Goal: Task Accomplishment & Management: Complete application form

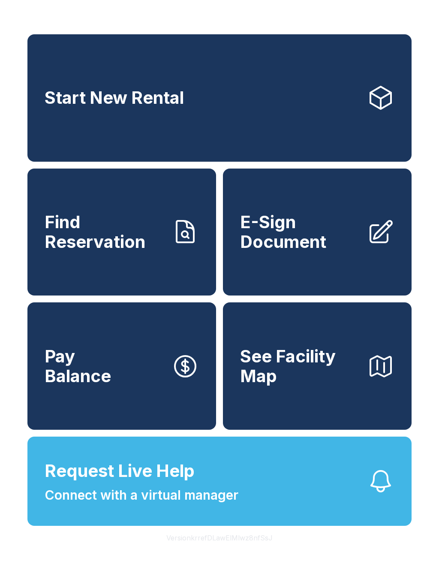
click at [283, 251] on span "E-Sign Document" at bounding box center [300, 231] width 120 height 39
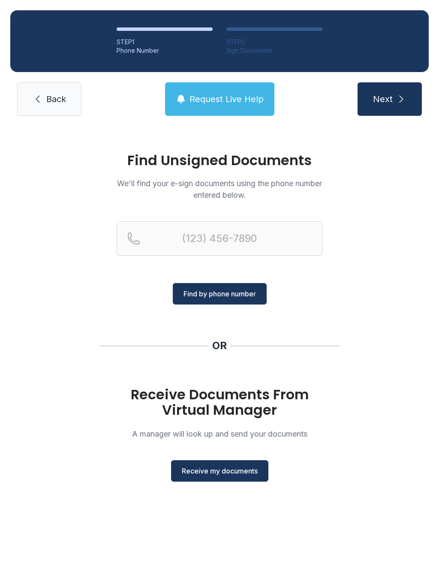
click at [195, 471] on span "Receive my documents" at bounding box center [220, 470] width 76 height 10
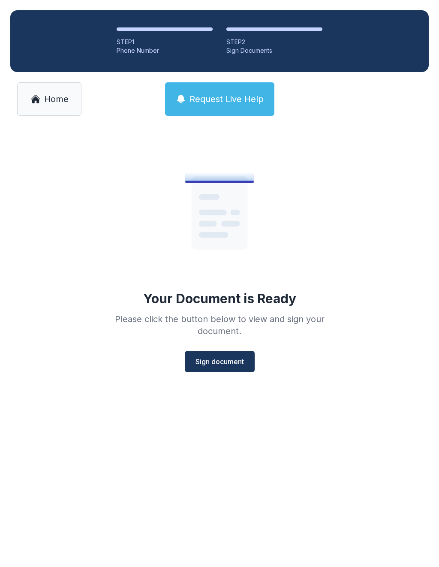
click at [212, 360] on span "Sign document" at bounding box center [219, 361] width 48 height 10
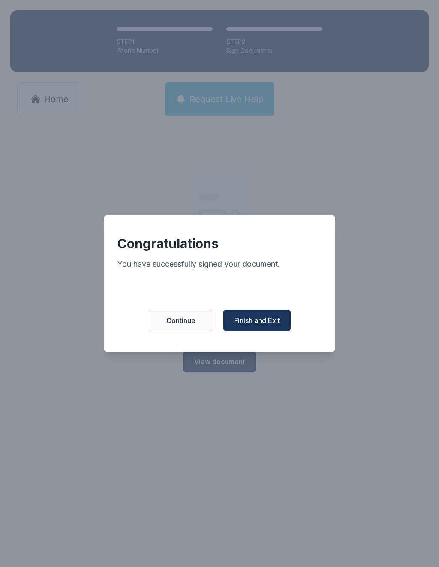
click at [177, 320] on span "Continue" at bounding box center [180, 320] width 29 height 10
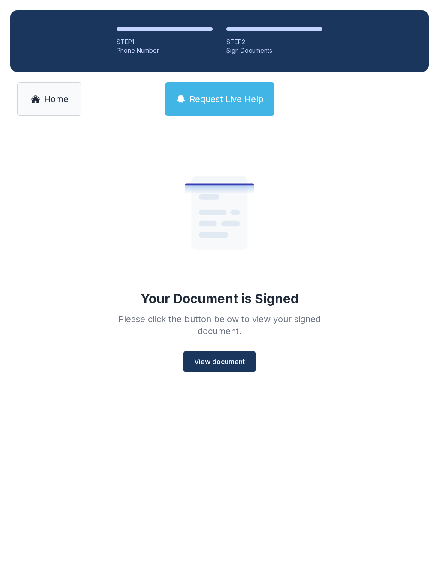
click at [214, 356] on button "View document" at bounding box center [219, 361] width 72 height 21
click at [50, 101] on span "Home" at bounding box center [56, 99] width 24 height 12
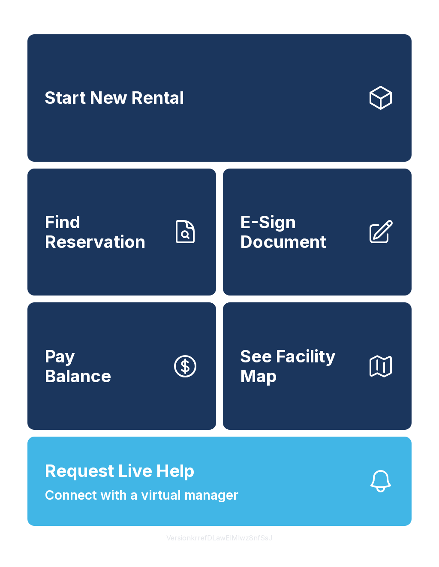
click at [275, 251] on span "E-Sign Document" at bounding box center [300, 231] width 120 height 39
